Goal: Complete application form

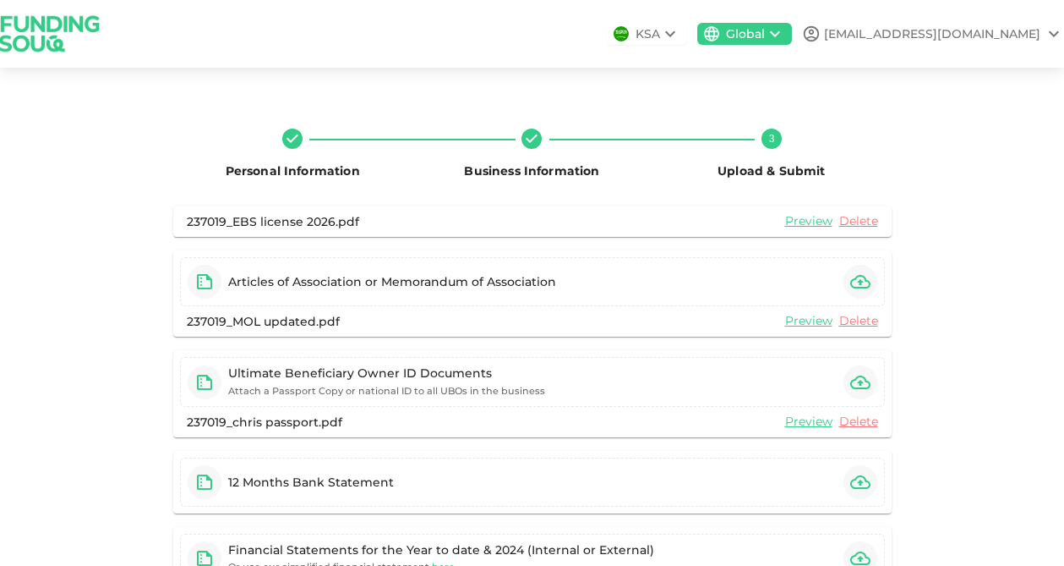
scroll to position [316, 0]
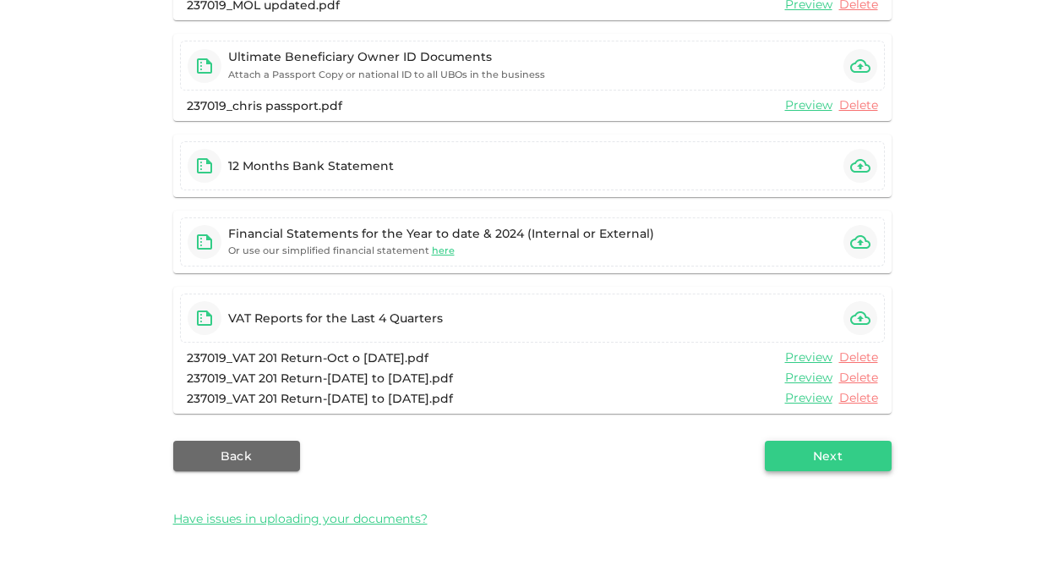
click at [800, 469] on button "Next" at bounding box center [828, 455] width 127 height 30
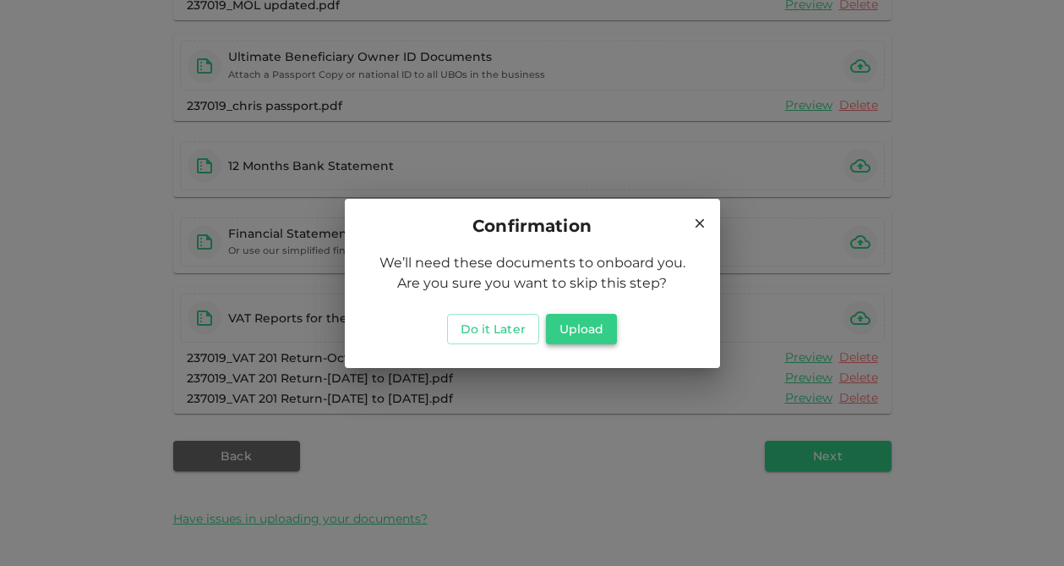
click at [584, 327] on button "Upload" at bounding box center [582, 329] width 72 height 30
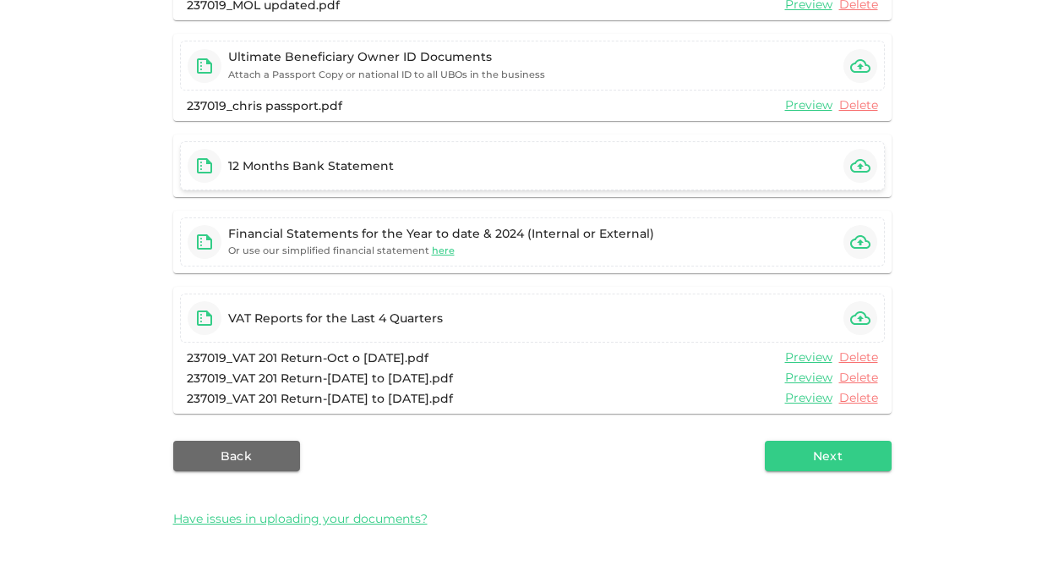
click at [856, 172] on icon "button" at bounding box center [860, 166] width 20 height 14
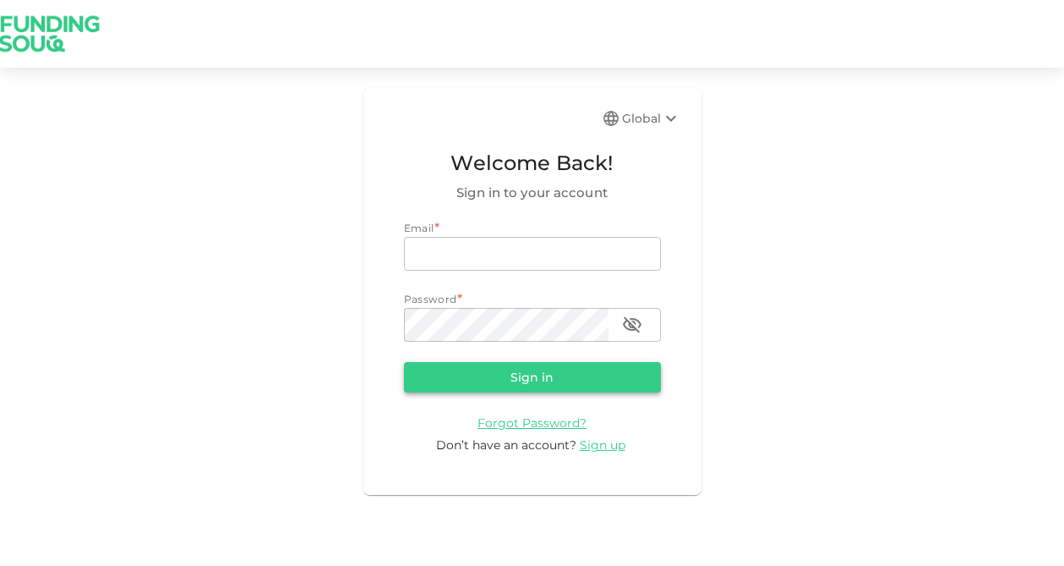
type input "[EMAIL_ADDRESS][DOMAIN_NAME]"
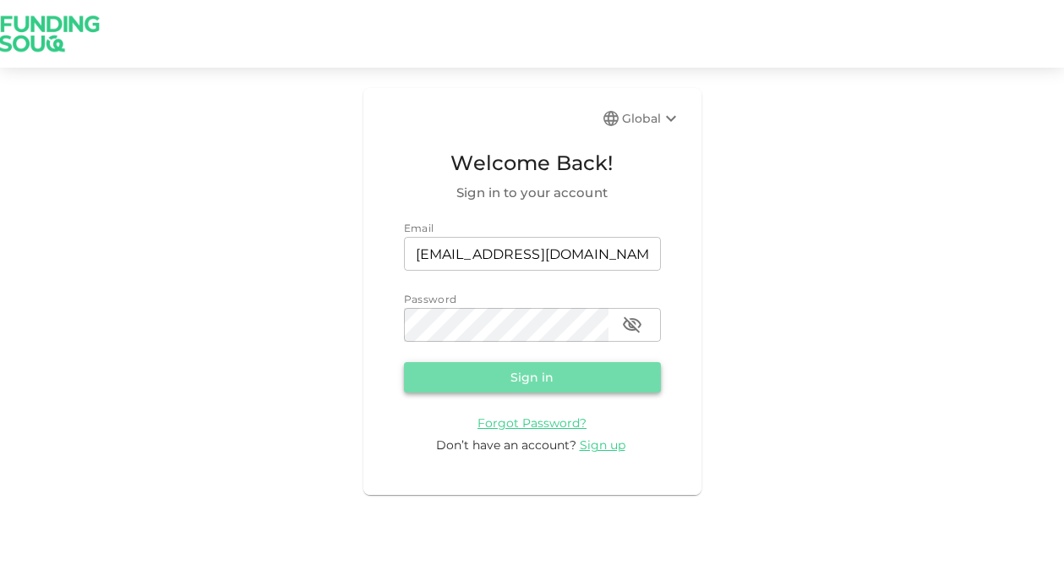
click at [522, 370] on button "Sign in" at bounding box center [532, 377] width 257 height 30
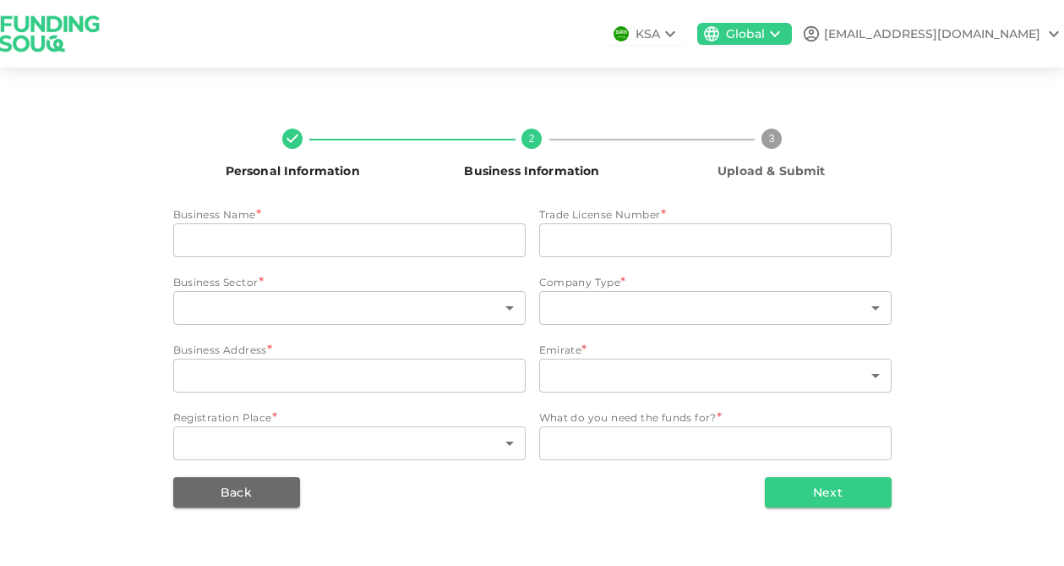
type input "[PERSON_NAME] MANAGEMENT CONSULTANTS"
type input "1058767"
type input "118"
type input "13"
type input "Office Number 3903 39th Floor Single Business Tower"
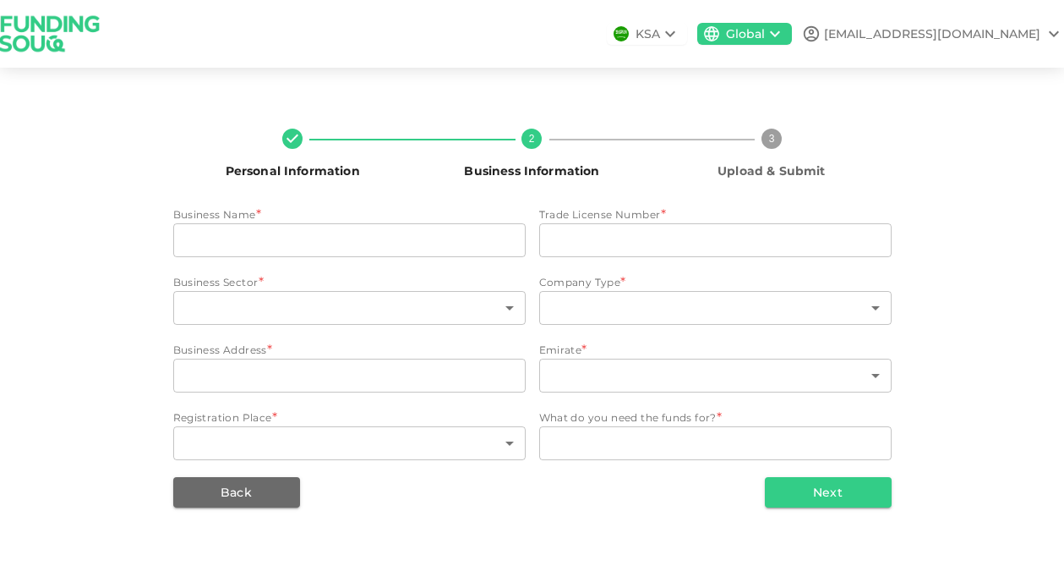
type input "3"
type textarea "The funds will be used for working capital, business growth, and refinancing. O…"
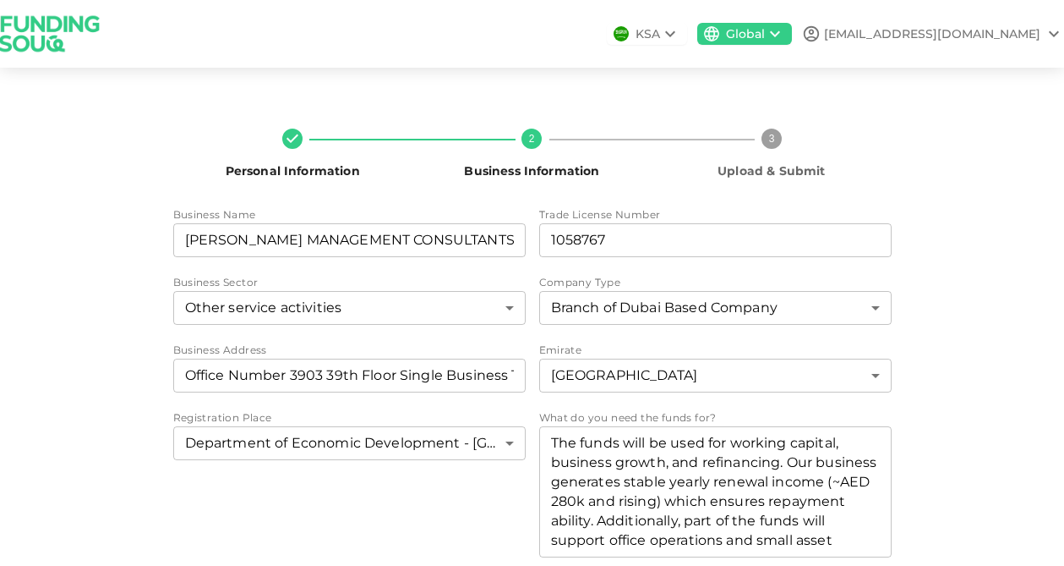
scroll to position [65, 0]
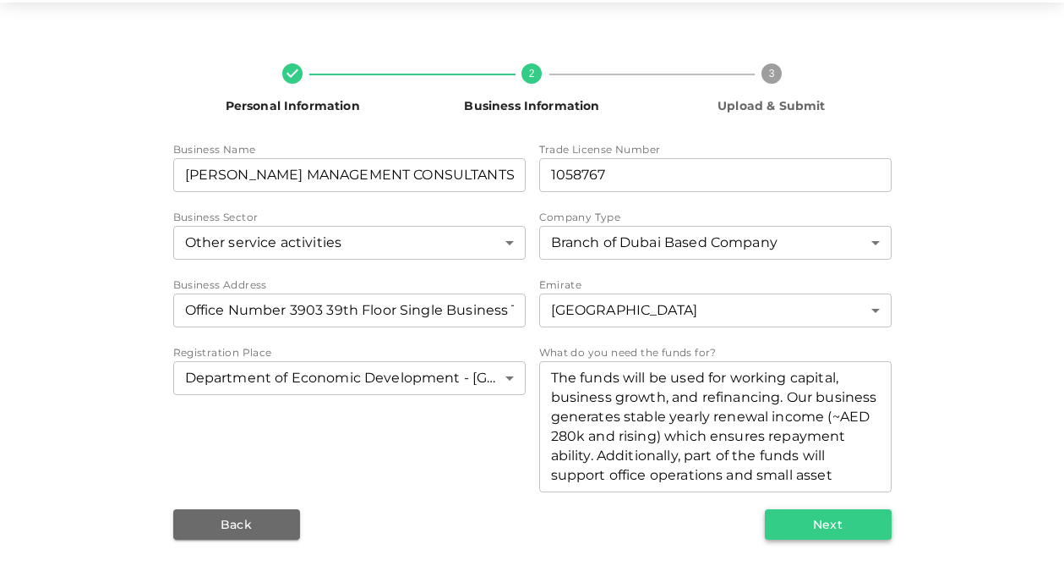
click at [820, 533] on button "Next" at bounding box center [828, 524] width 127 height 30
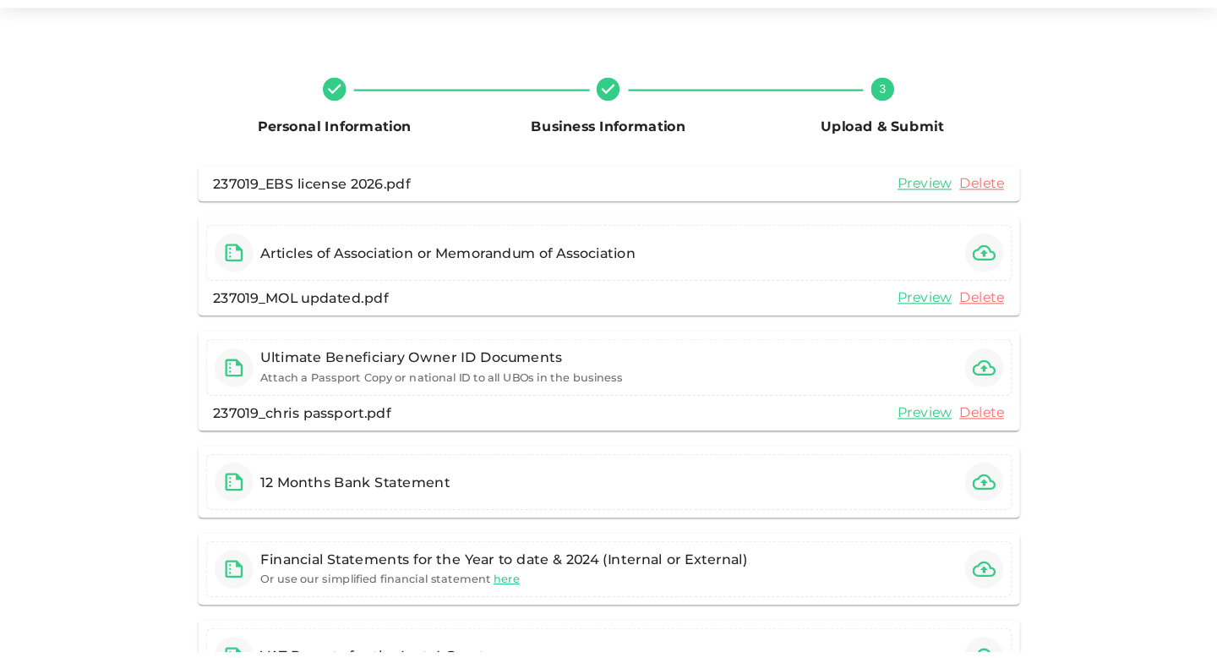
scroll to position [108, 0]
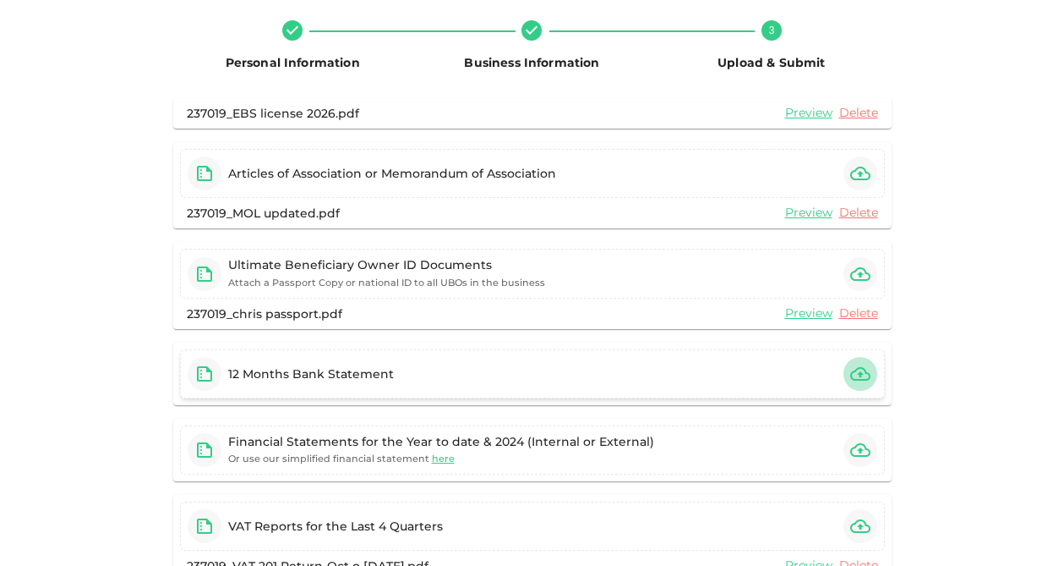
click at [862, 379] on icon "button" at bounding box center [860, 374] width 20 height 14
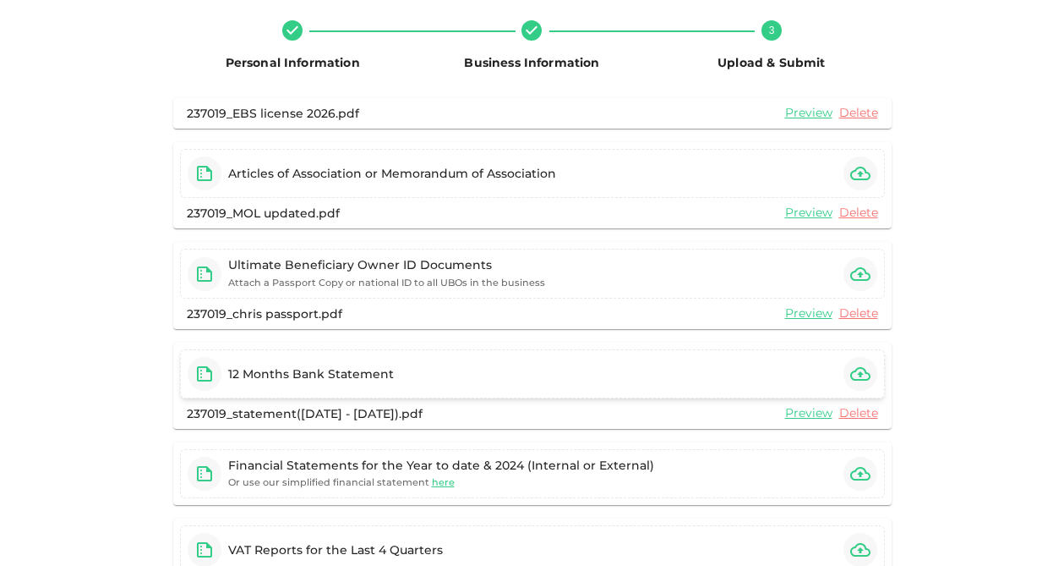
click at [860, 373] on icon "button" at bounding box center [860, 374] width 20 height 14
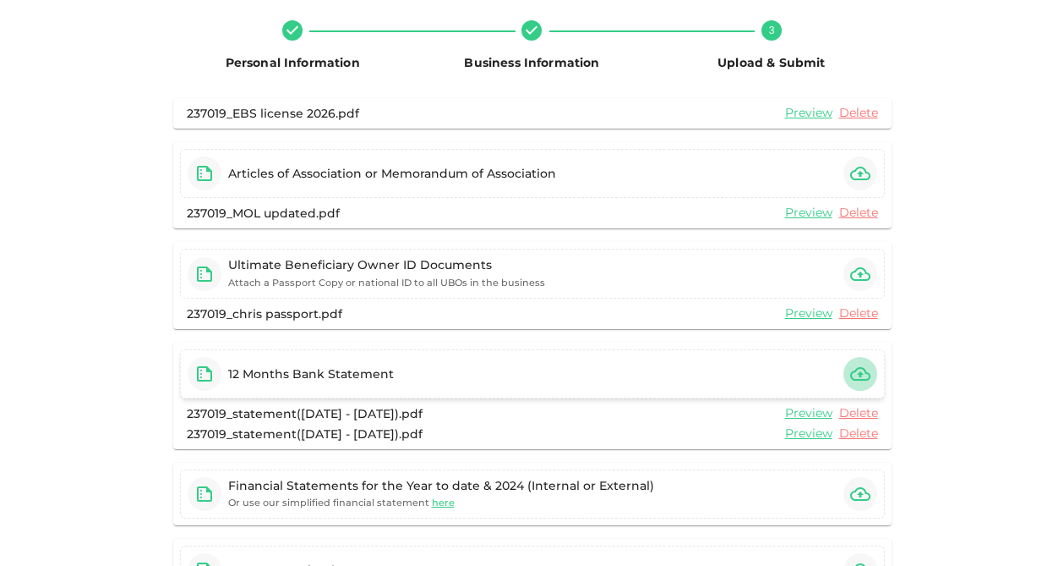
click at [857, 368] on icon "button" at bounding box center [860, 374] width 20 height 14
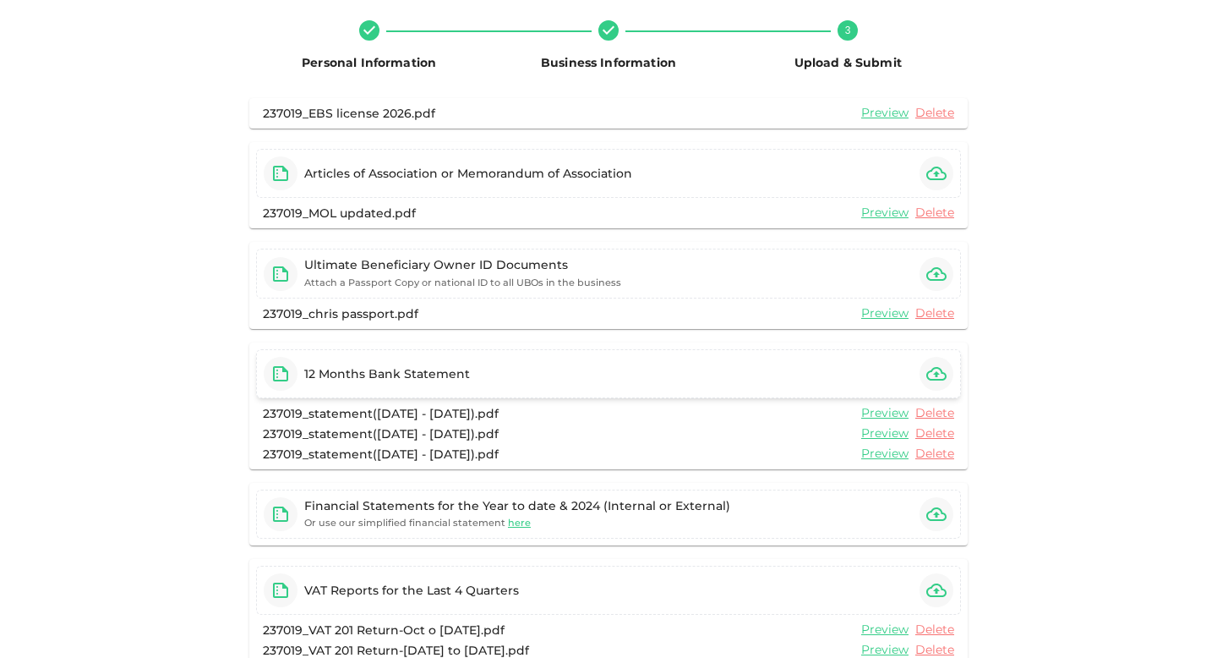
click at [946, 374] on icon "button" at bounding box center [937, 374] width 20 height 20
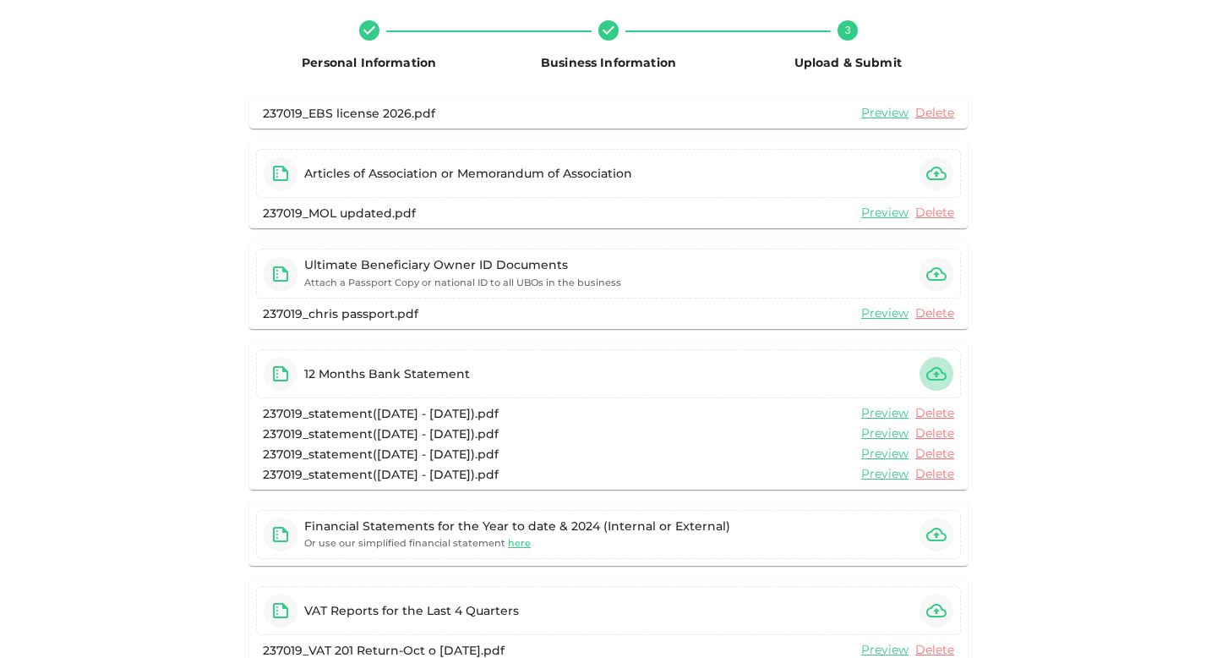
click at [939, 372] on icon "button" at bounding box center [937, 374] width 20 height 20
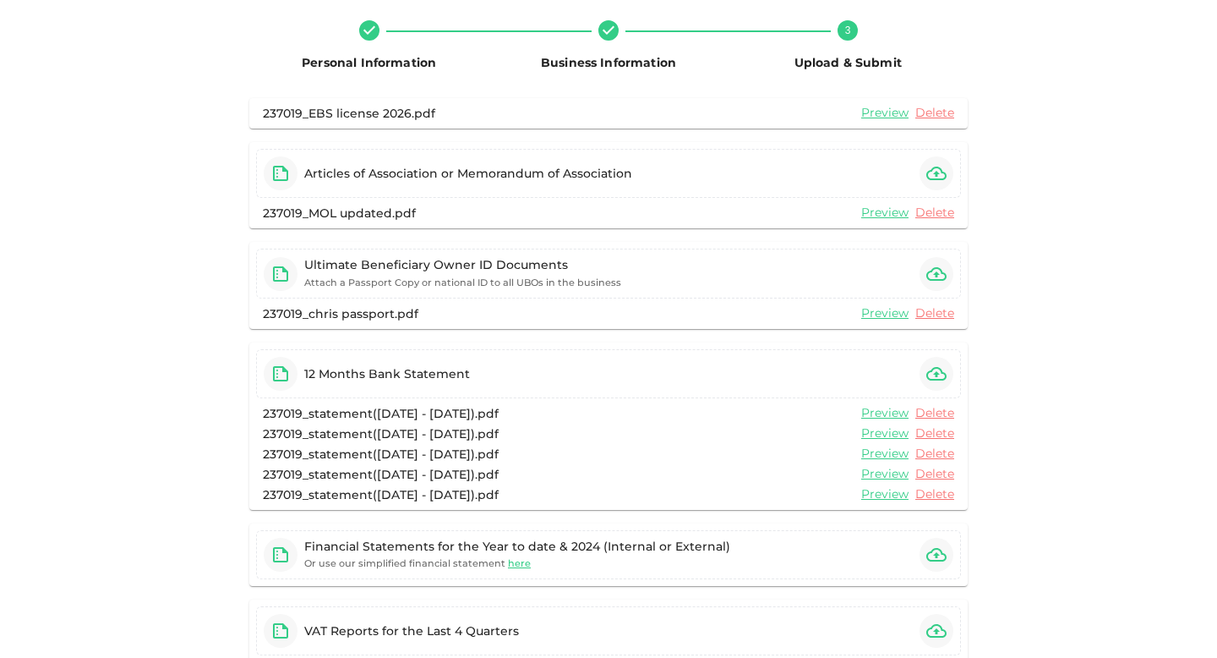
click at [941, 380] on icon "button" at bounding box center [937, 374] width 20 height 20
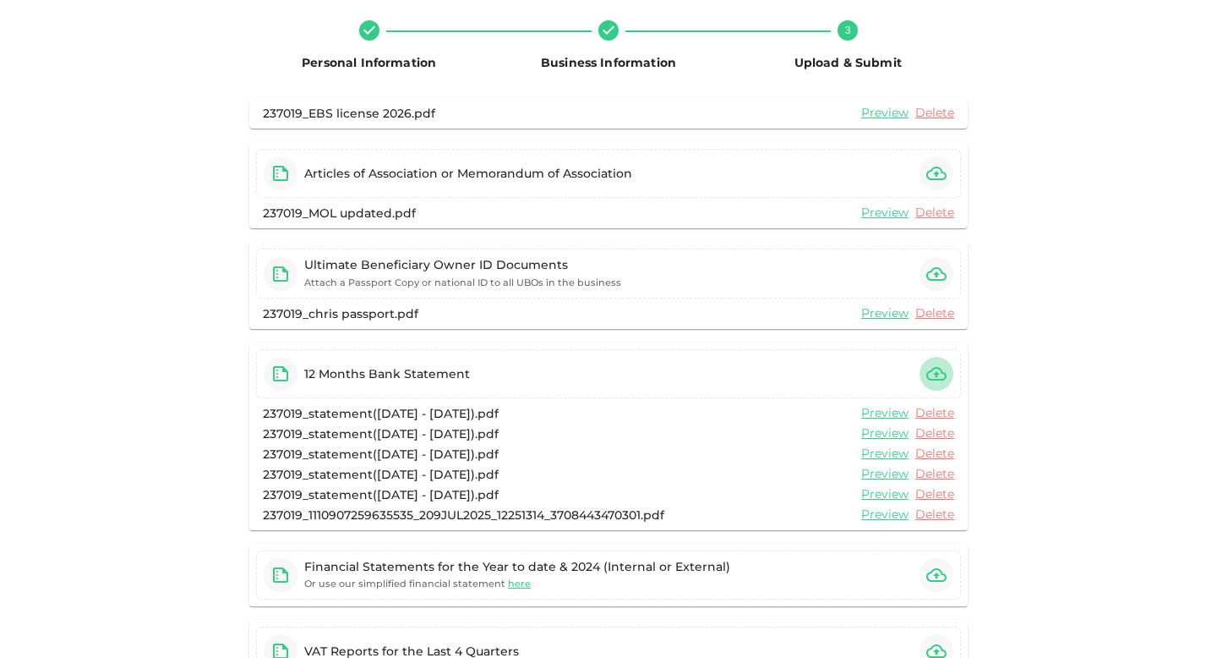
click at [941, 375] on icon "button" at bounding box center [937, 374] width 20 height 20
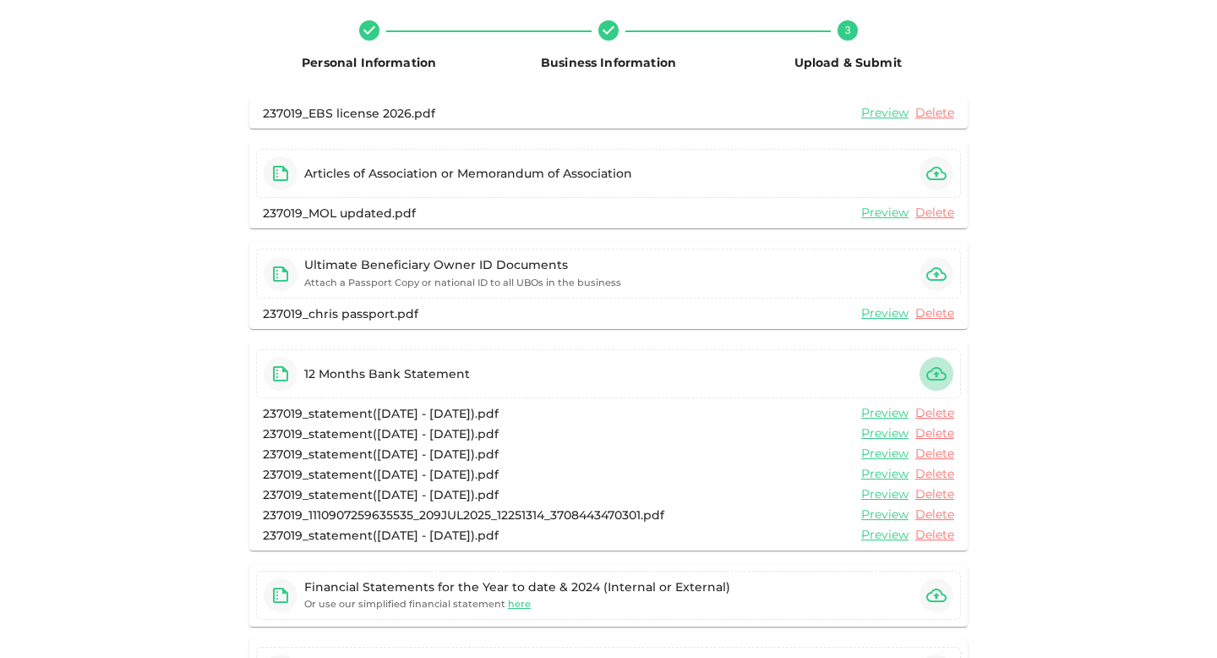
click at [944, 376] on icon "button" at bounding box center [937, 374] width 20 height 20
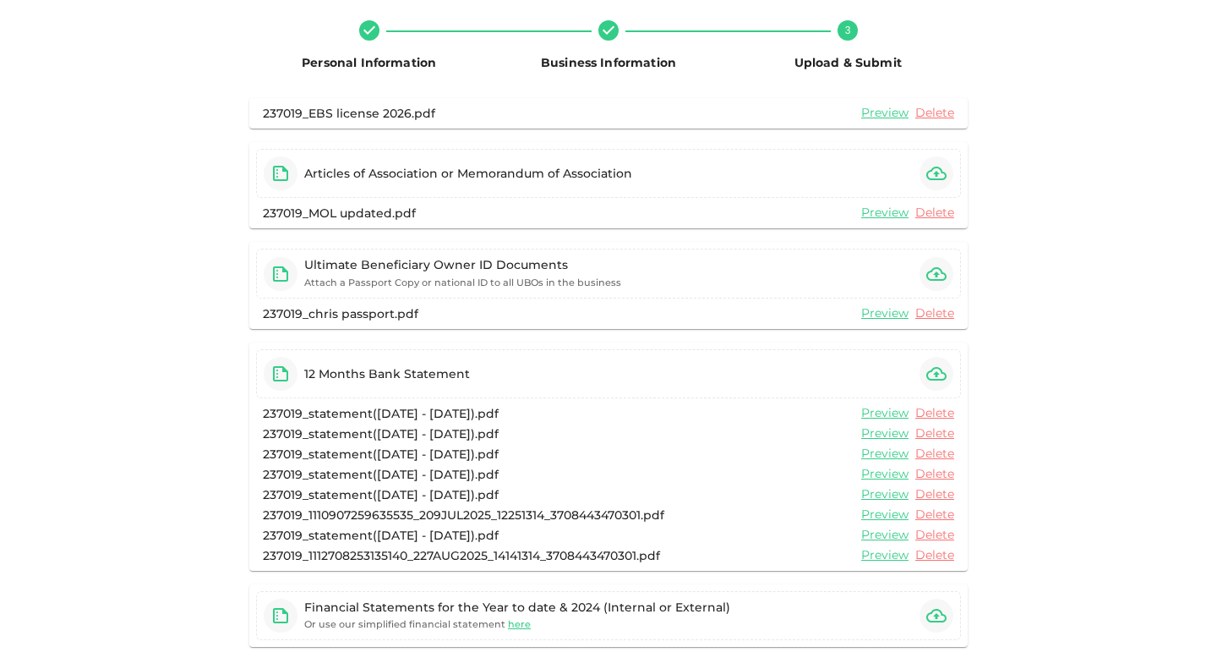
click at [936, 378] on icon "button" at bounding box center [937, 374] width 20 height 20
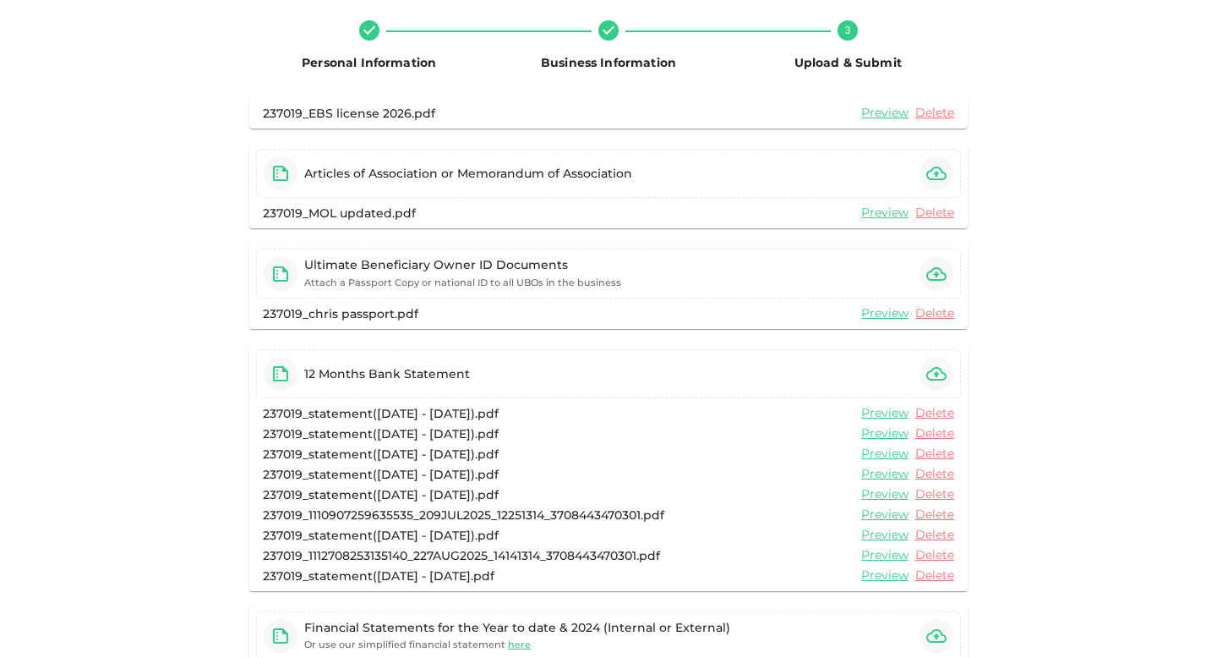
click at [940, 369] on icon "button" at bounding box center [937, 374] width 20 height 14
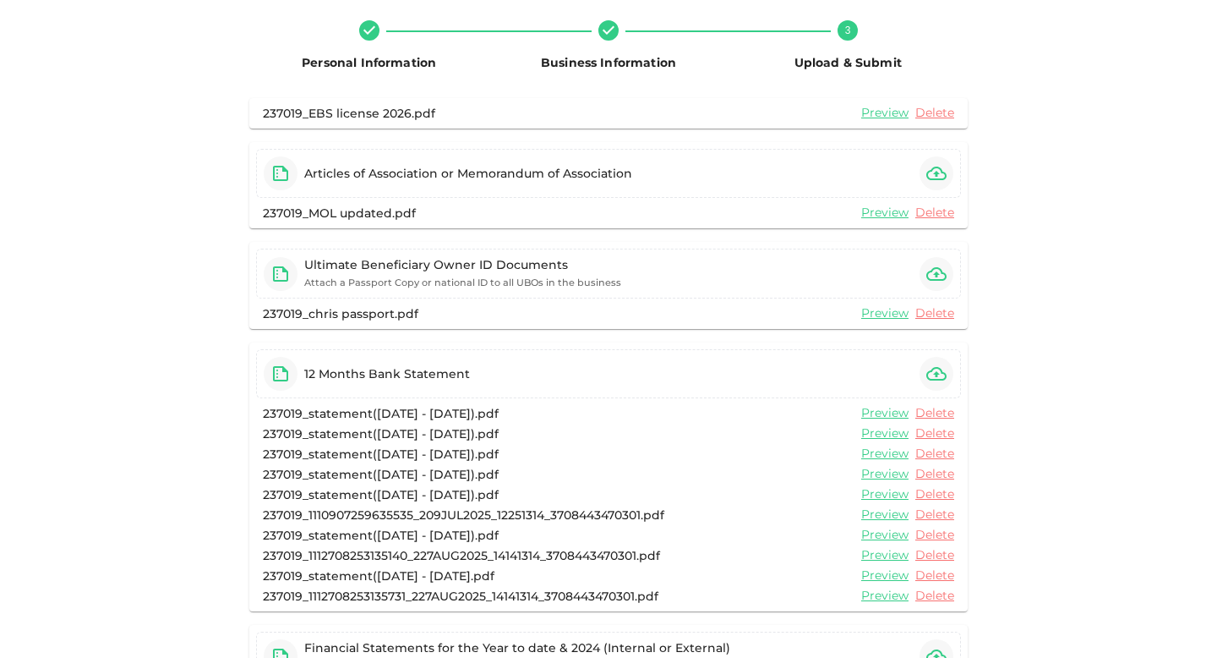
click at [942, 375] on icon "button" at bounding box center [937, 374] width 20 height 20
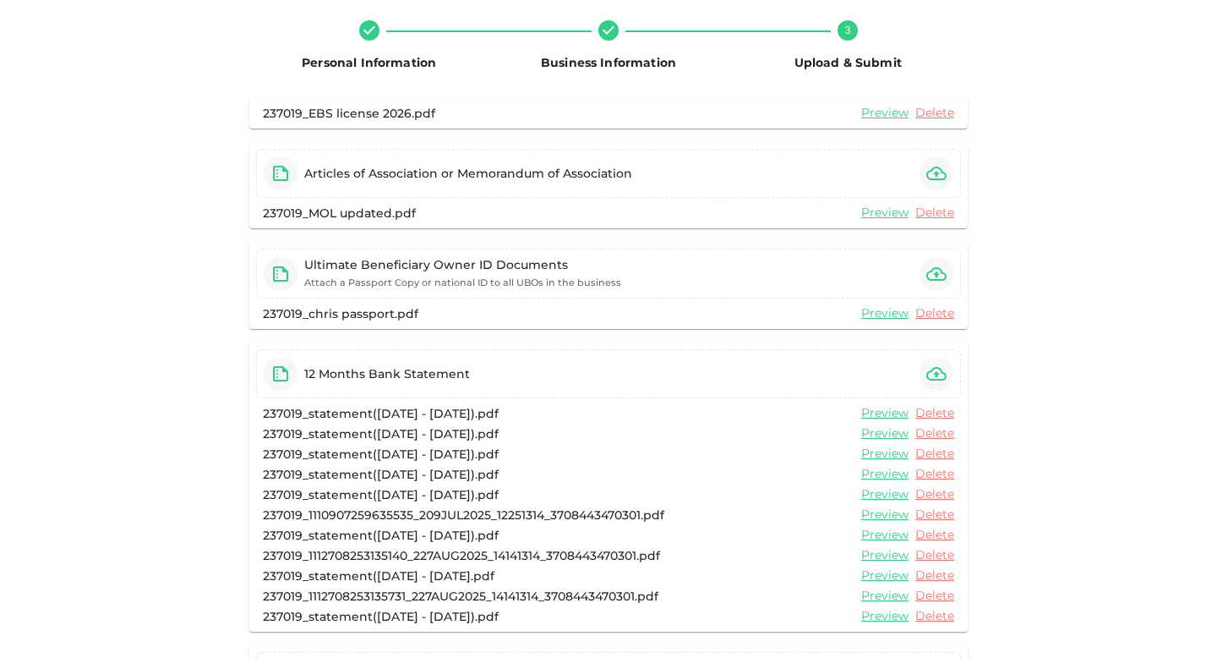
click at [942, 374] on icon "button" at bounding box center [937, 374] width 20 height 20
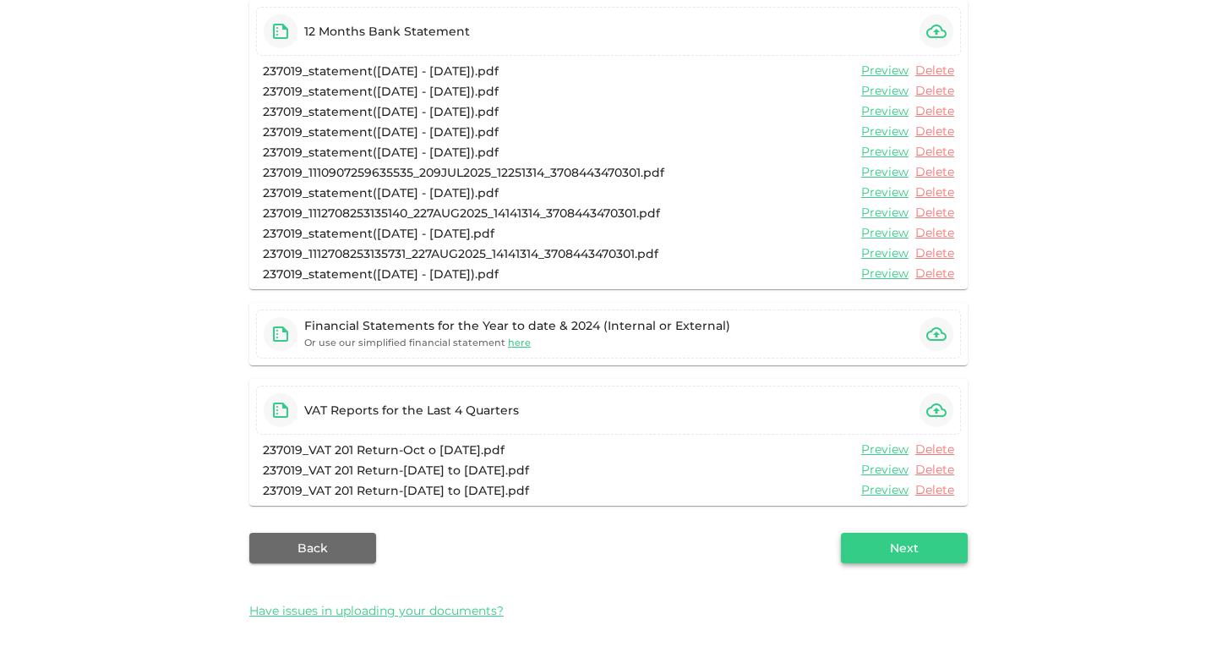
click at [916, 560] on button "Next" at bounding box center [904, 548] width 127 height 30
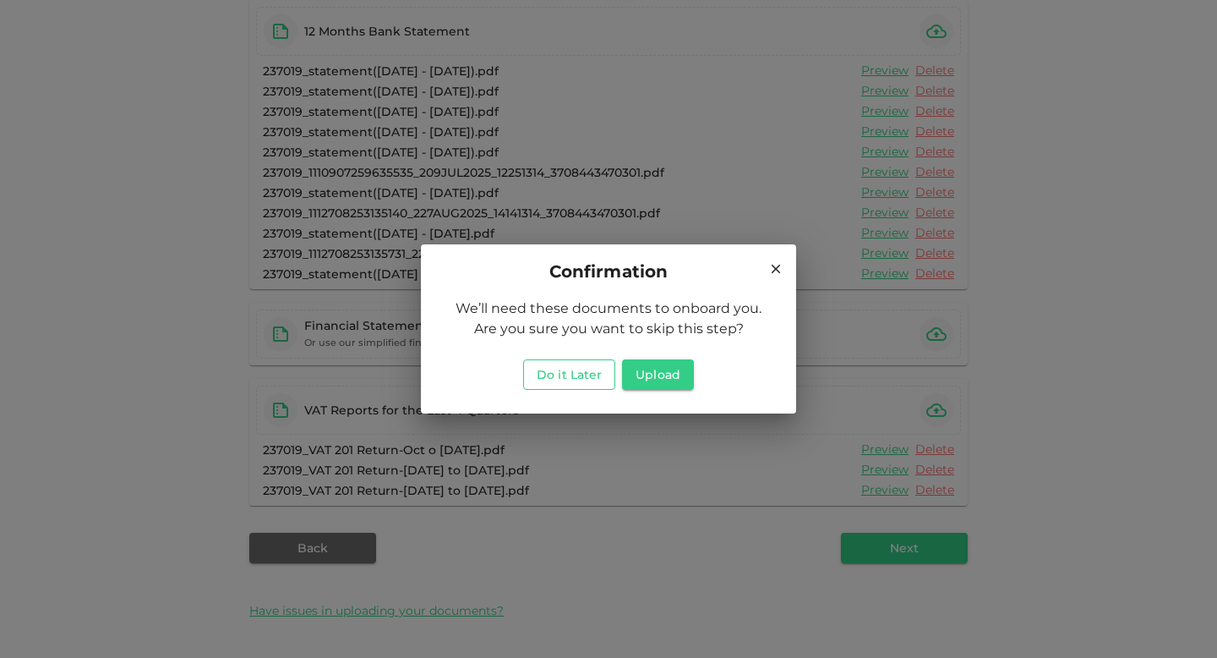
click at [590, 371] on button "Do it Later" at bounding box center [569, 374] width 92 height 30
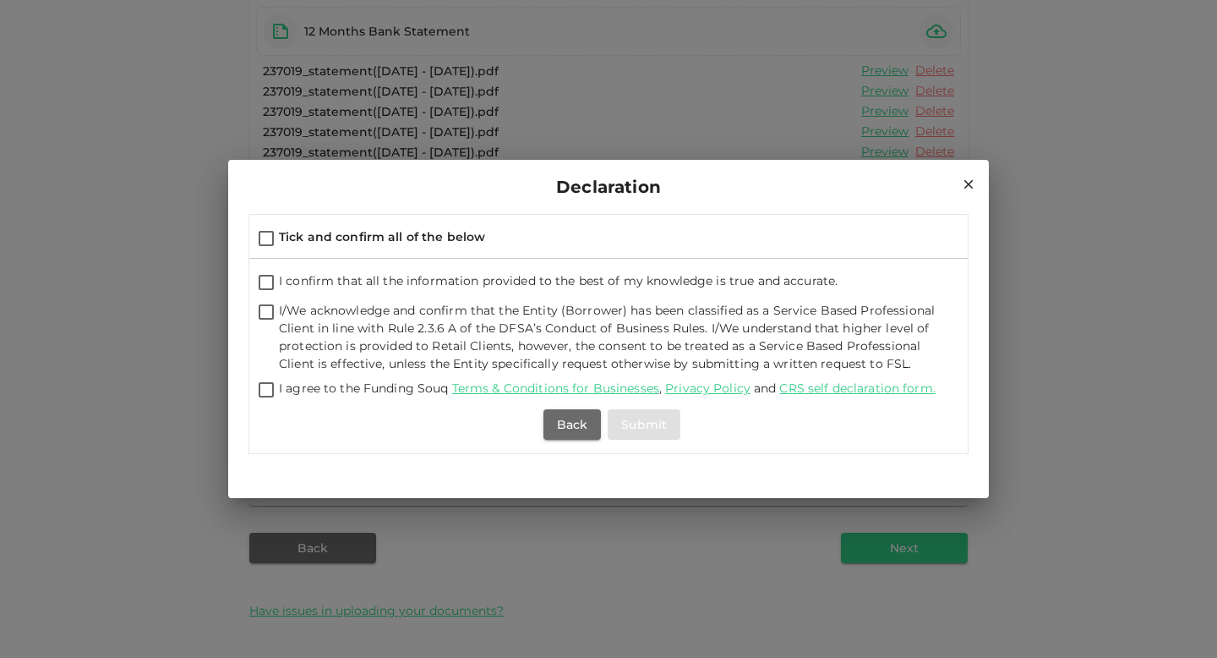
click at [391, 235] on span "Tick and confirm all of the below" at bounding box center [382, 236] width 206 height 15
click at [279, 235] on input "Tick and confirm all of the below" at bounding box center [266, 239] width 25 height 23
checkbox input "true"
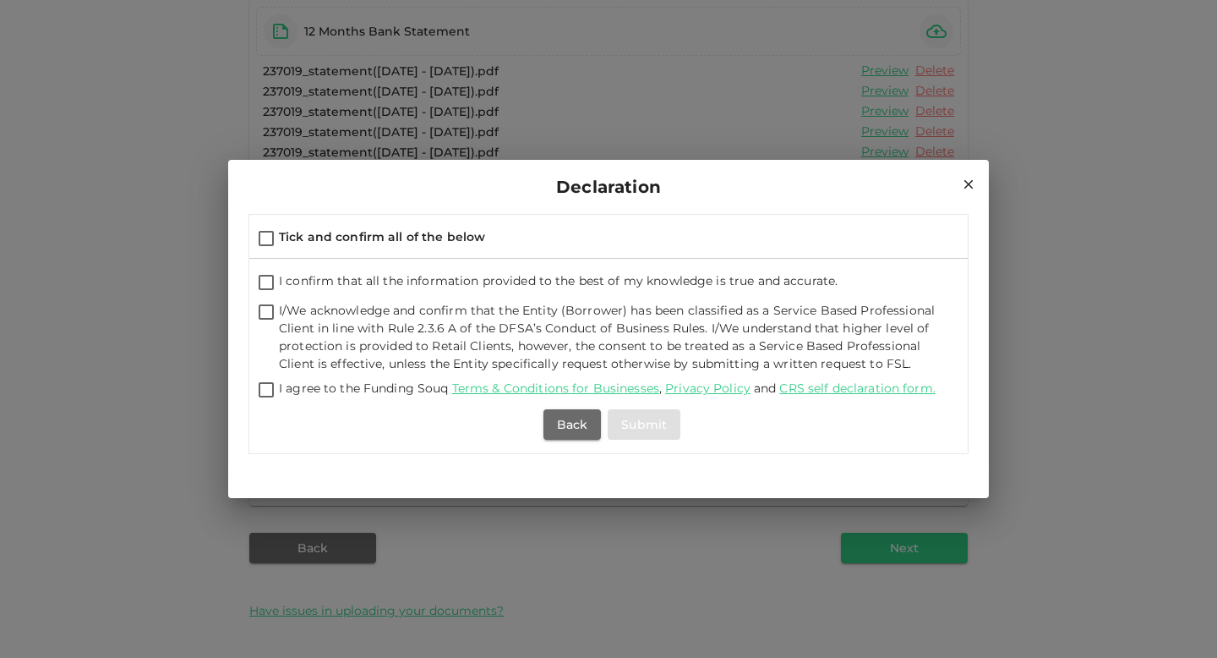
checkbox input "true"
click at [642, 425] on button "Submit" at bounding box center [644, 424] width 73 height 30
